Goal: Task Accomplishment & Management: Use online tool/utility

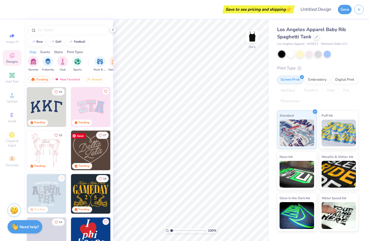
click at [88, 147] on img at bounding box center [91, 151] width 40 height 40
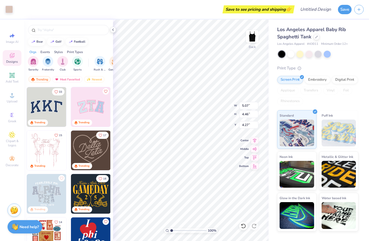
type input "2.04"
click at [345, 10] on button "Save" at bounding box center [345, 8] width 14 height 9
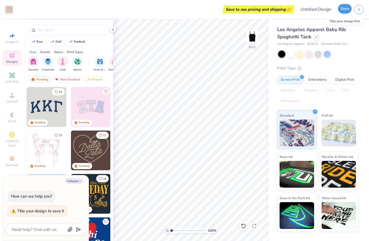
click at [345, 9] on button "Save" at bounding box center [345, 8] width 14 height 9
type textarea "x"
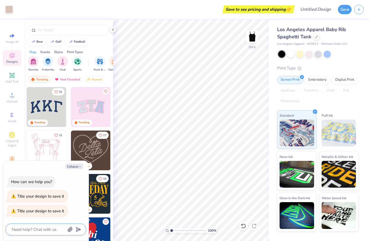
click at [23, 232] on textarea at bounding box center [38, 229] width 54 height 7
type textarea "r"
type textarea "x"
type textarea "ro"
type textarea "x"
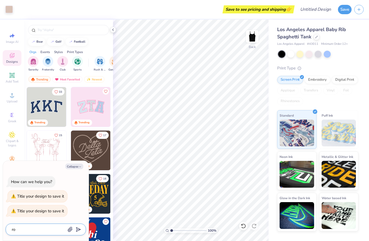
type textarea "rop"
type textarea "x"
type textarea "rope"
type textarea "x"
type textarea "rope"
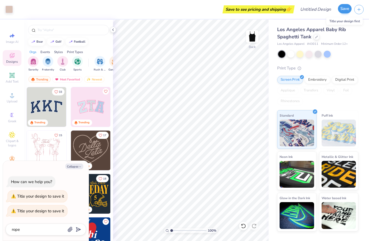
click at [345, 9] on button "Save" at bounding box center [345, 8] width 14 height 9
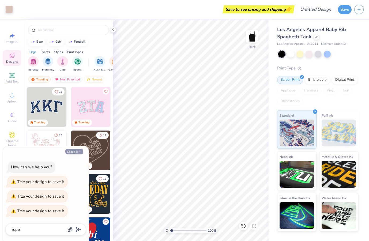
click at [78, 151] on button "Collapse" at bounding box center [74, 152] width 18 height 6
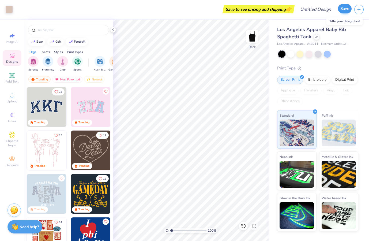
click at [345, 10] on button "Save" at bounding box center [345, 8] width 14 height 9
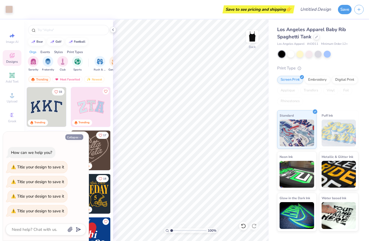
click at [68, 137] on button "Collapse" at bounding box center [74, 137] width 18 height 6
type textarea "x"
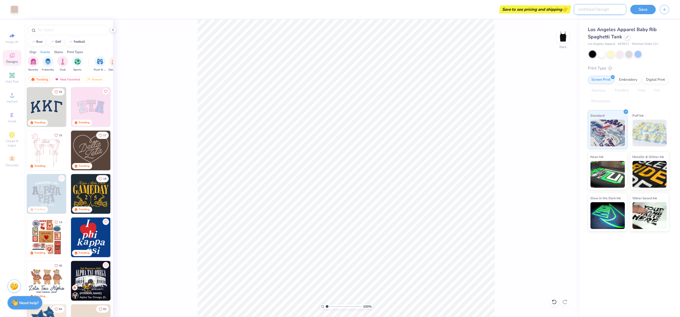
click at [369, 9] on input "Design Title" at bounding box center [600, 9] width 53 height 11
type input "rope"
click at [369, 10] on button "Save" at bounding box center [643, 8] width 25 height 9
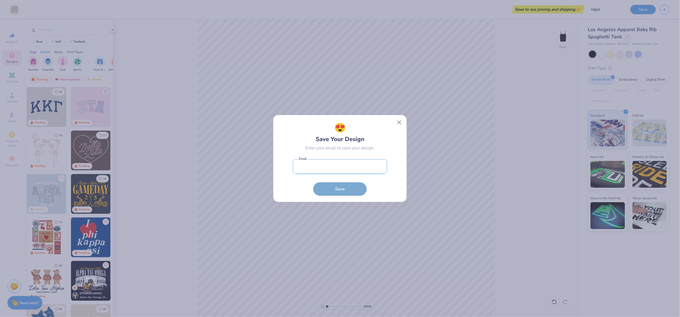
click at [309, 164] on input "email" at bounding box center [340, 166] width 94 height 15
type input "[EMAIL_ADDRESS][DOMAIN_NAME]"
drag, startPoint x: 351, startPoint y: 188, endPoint x: 359, endPoint y: 187, distance: 7.5
click at [352, 188] on button "Save" at bounding box center [340, 188] width 54 height 13
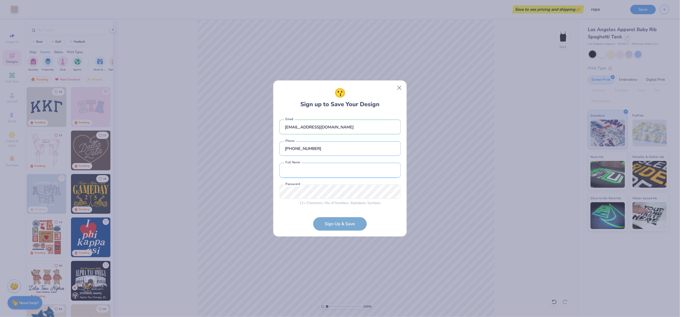
type input "[PHONE_NUMBER]"
type input "K"
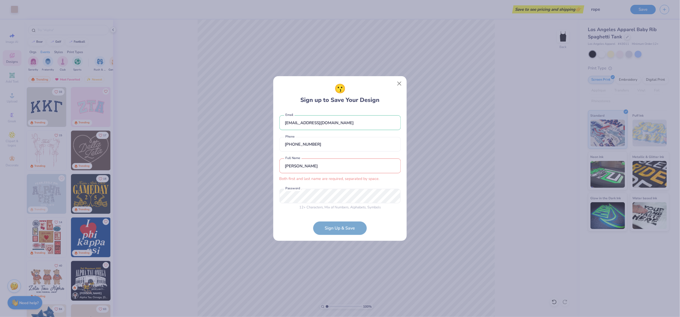
click at [307, 165] on input "[PERSON_NAME]" at bounding box center [340, 165] width 121 height 15
type input "[PERSON_NAME]"
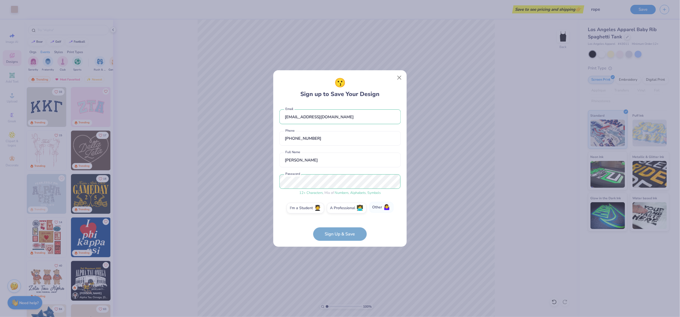
click at [369, 207] on label "Other 🤷‍♀️" at bounding box center [381, 207] width 24 height 11
click at [342, 207] on input "Other 🤷‍♀️" at bounding box center [339, 208] width 3 height 3
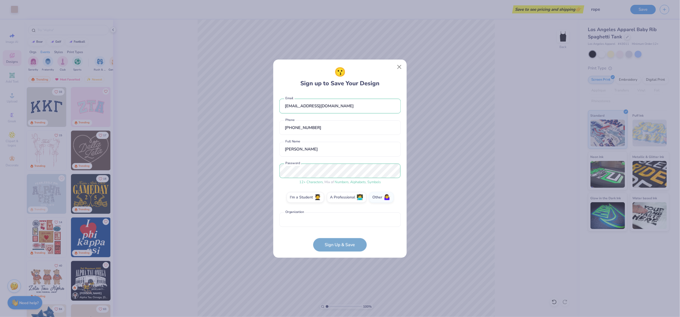
click at [343, 241] on form "[EMAIL_ADDRESS][DOMAIN_NAME] Email [PHONE_NUMBER] Phone Gia Pav Full Name 12 + …" at bounding box center [340, 172] width 121 height 158
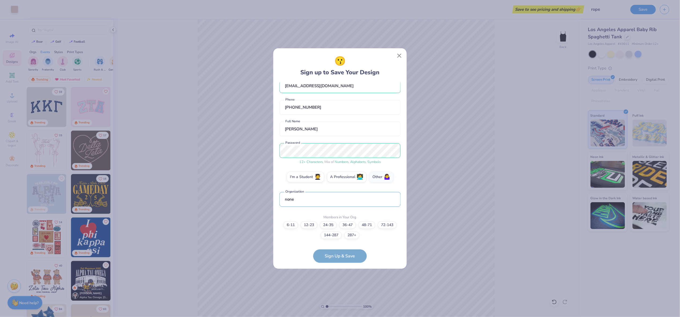
type input "none"
drag, startPoint x: 479, startPoint y: 187, endPoint x: 467, endPoint y: 193, distance: 13.8
click at [369, 187] on div "😗 Sign up to Save Your Design [EMAIL_ADDRESS][DOMAIN_NAME] Email [PHONE_NUMBER]…" at bounding box center [340, 158] width 680 height 317
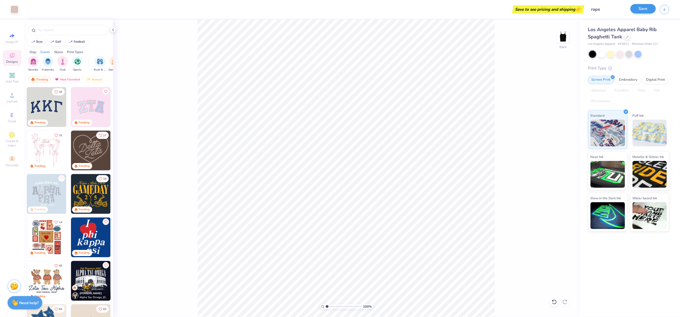
click at [369, 9] on button "Save" at bounding box center [643, 8] width 25 height 9
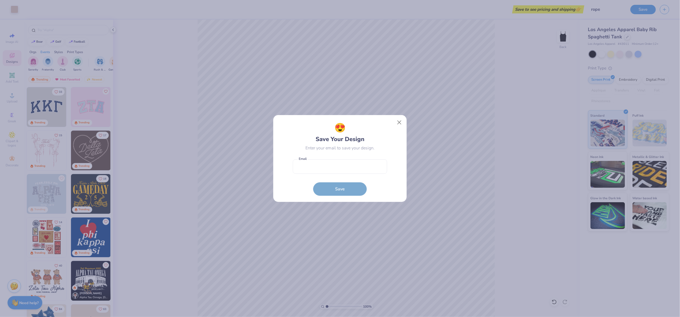
drag, startPoint x: 471, startPoint y: 186, endPoint x: 467, endPoint y: 189, distance: 4.2
click at [369, 186] on div "😍 Save Your Design Enter your email to save your design. Email is a required fi…" at bounding box center [340, 158] width 680 height 317
